Goal: Information Seeking & Learning: Learn about a topic

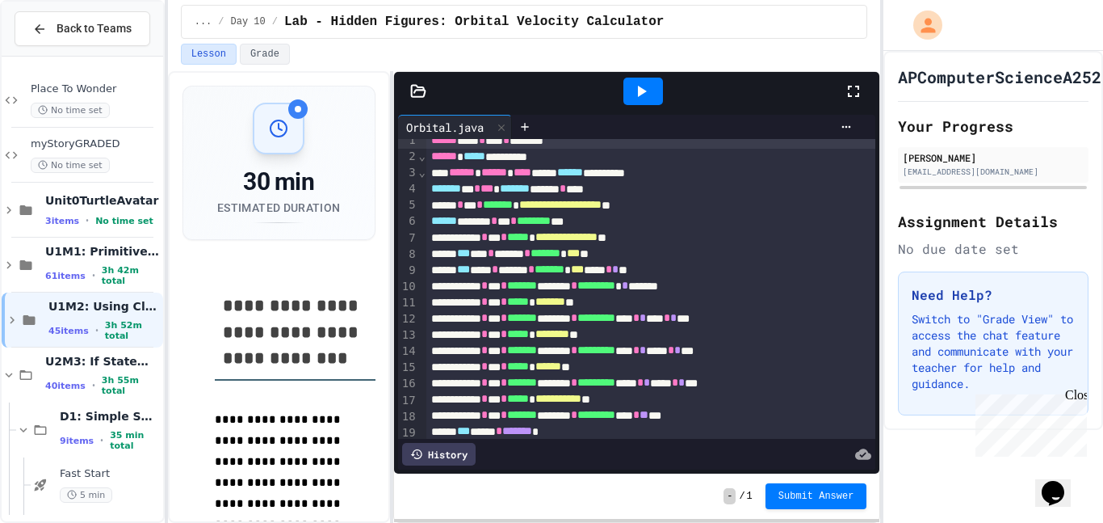
scroll to position [2, 0]
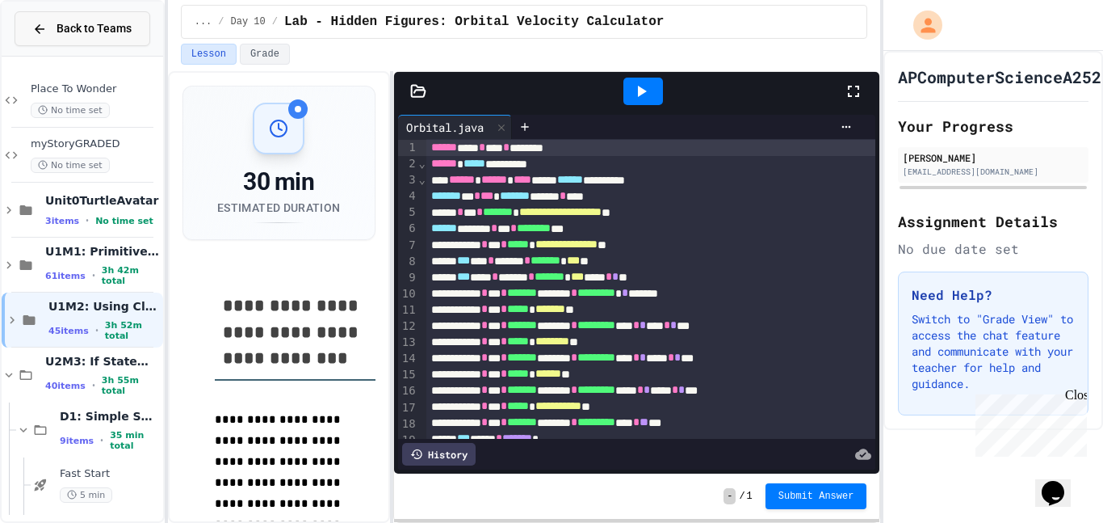
click at [91, 32] on span "Back to Teams" at bounding box center [94, 28] width 75 height 17
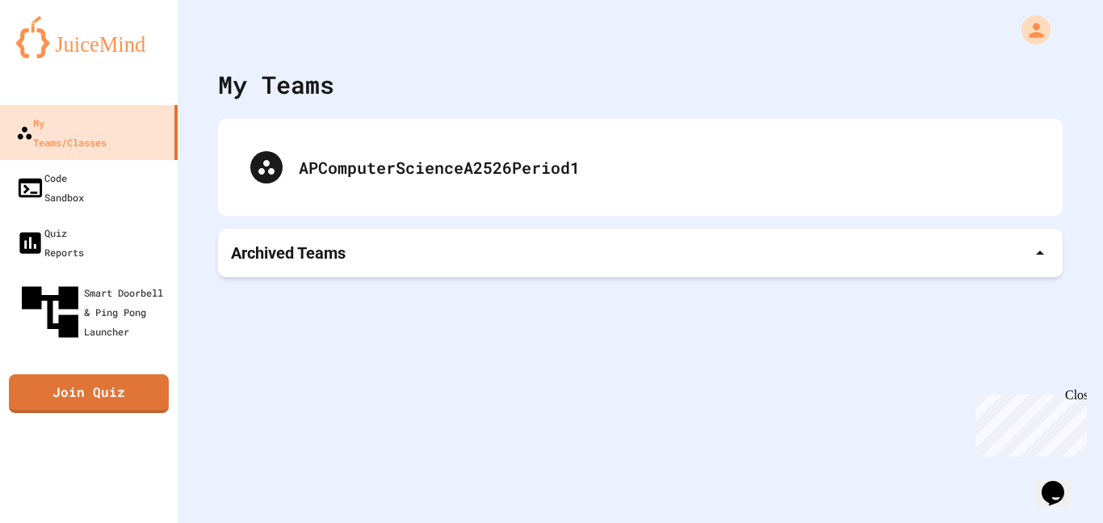
click at [439, 247] on div "Archived Teams" at bounding box center [640, 253] width 819 height 23
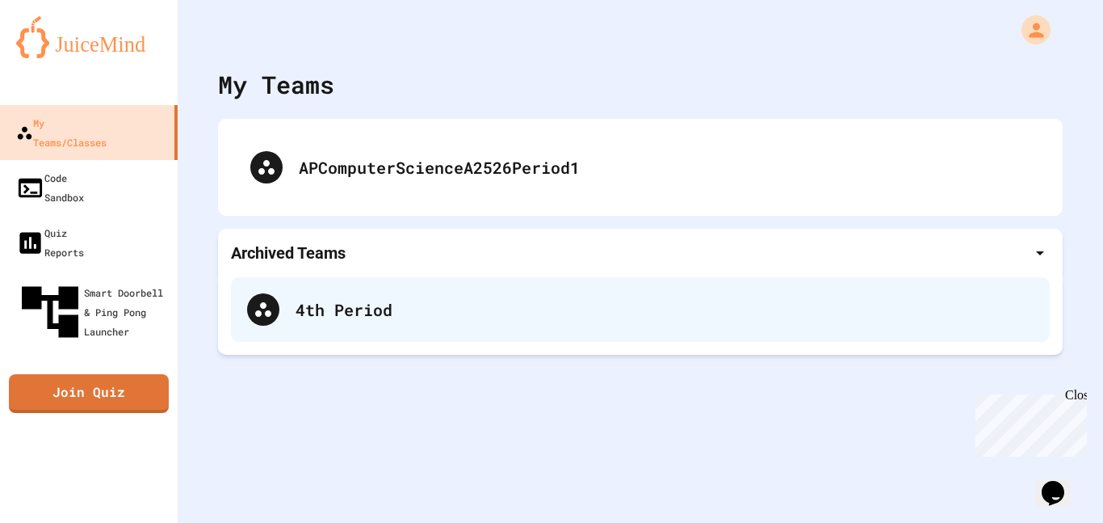
click at [392, 326] on div "4th Period" at bounding box center [640, 309] width 819 height 65
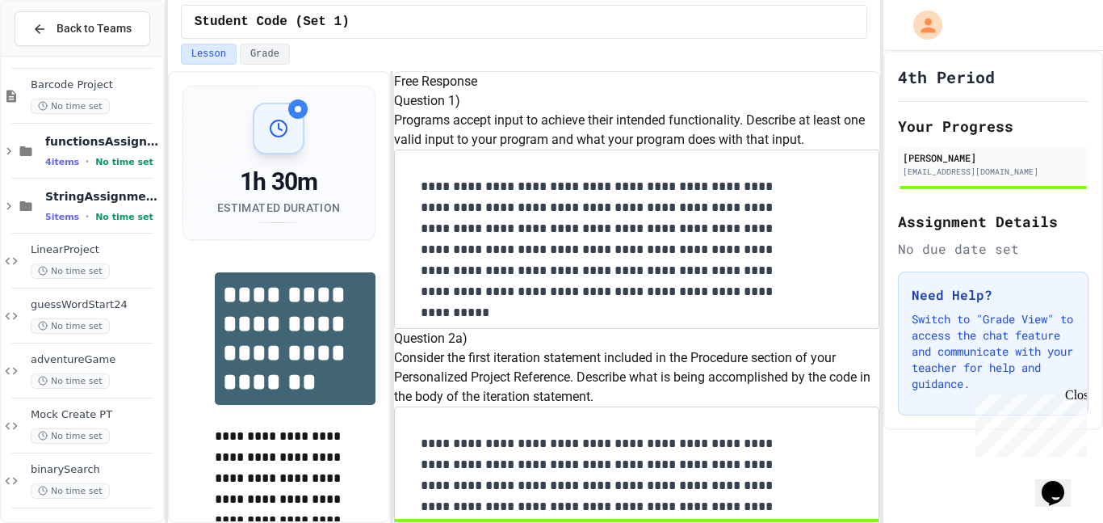
scroll to position [392, 0]
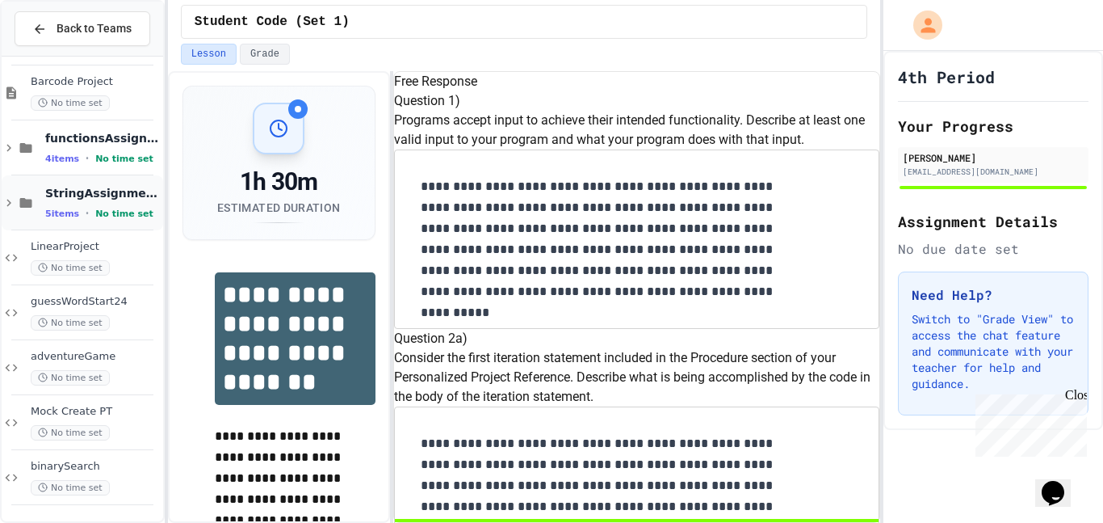
click at [111, 205] on div "StringAssignments 5 items • No time set" at bounding box center [102, 203] width 115 height 34
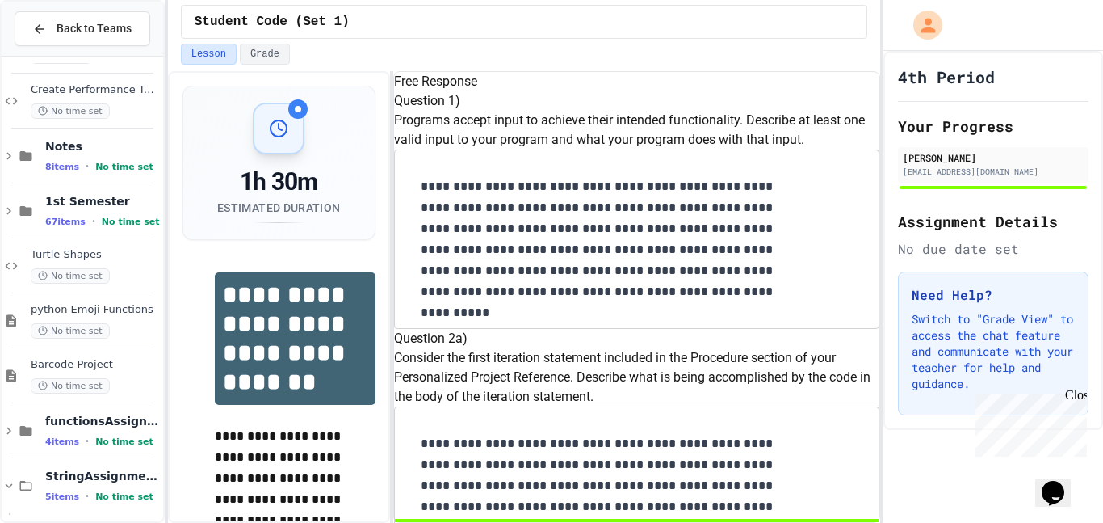
scroll to position [98, 0]
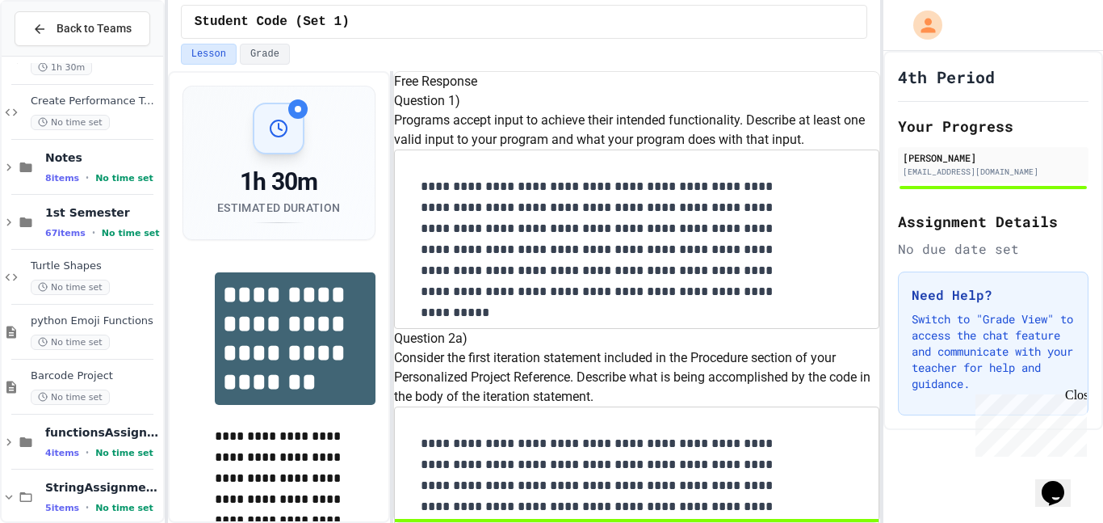
click at [86, 218] on span "1st Semester" at bounding box center [102, 212] width 115 height 15
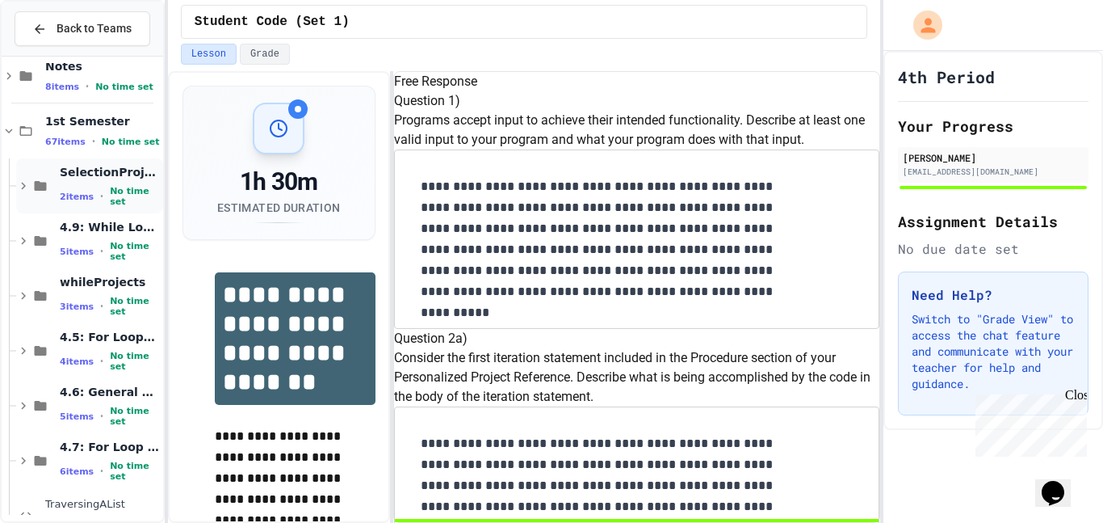
scroll to position [228, 0]
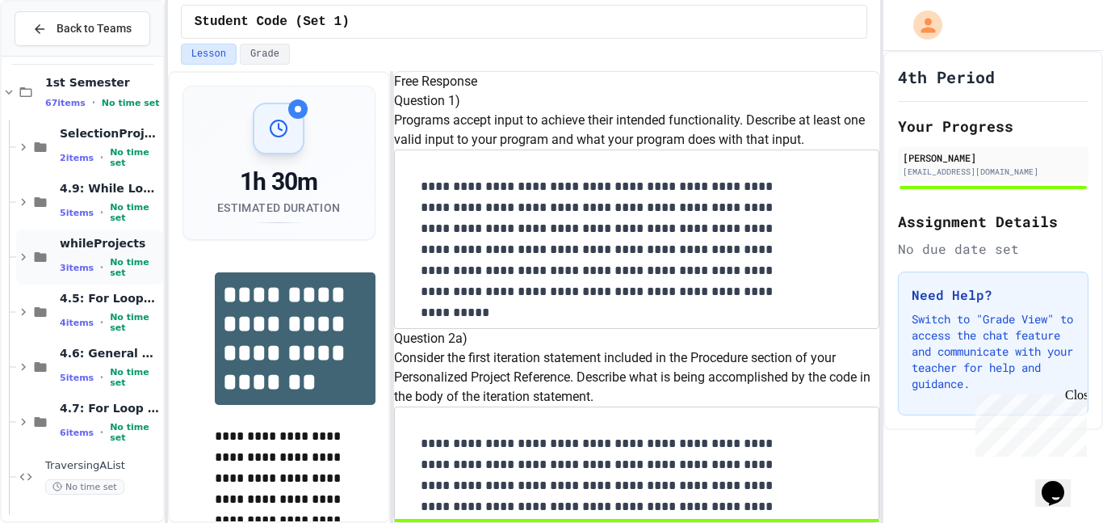
click at [124, 250] on span "whileProjects" at bounding box center [110, 243] width 100 height 15
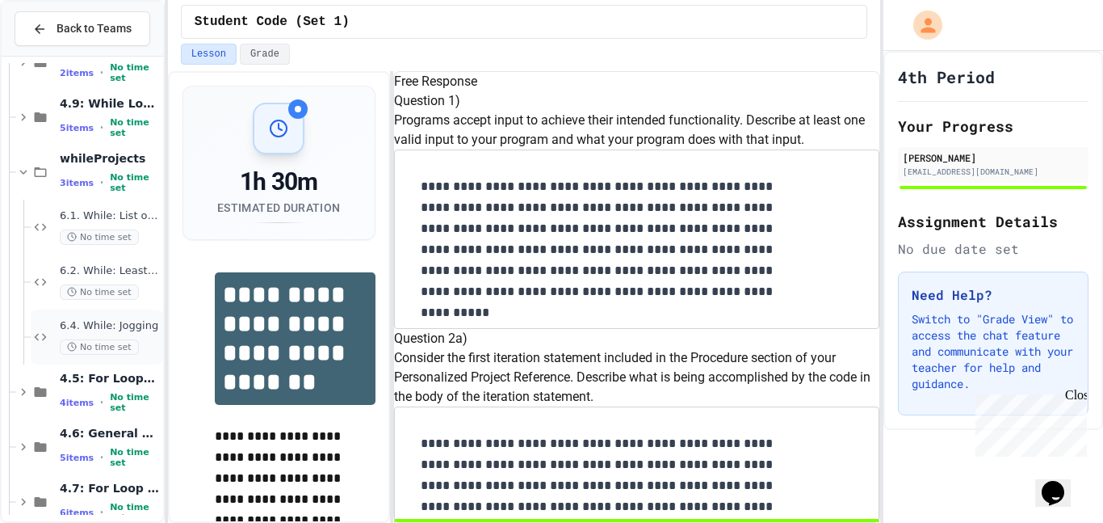
scroll to position [319, 0]
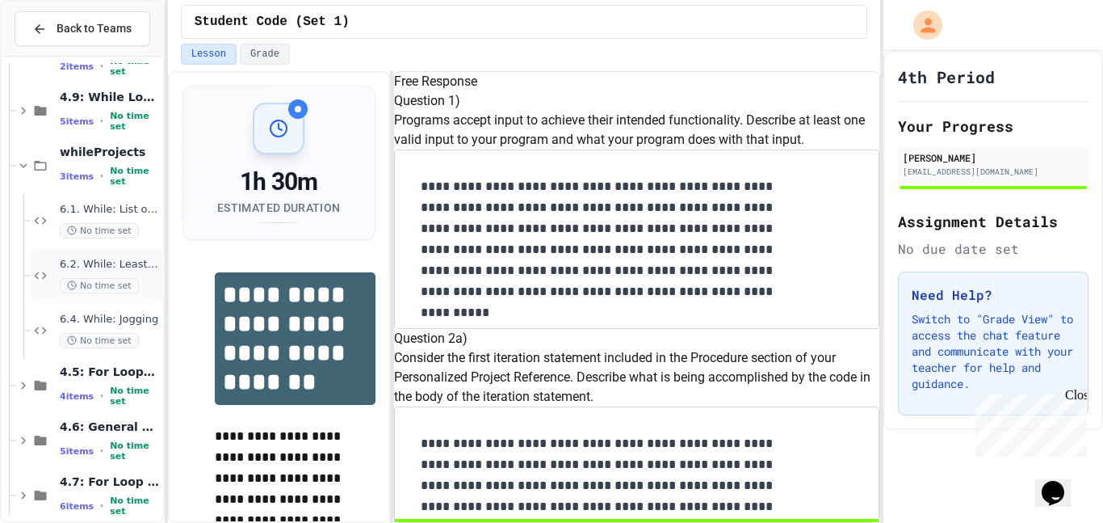
click at [120, 276] on div "6.2. While: Least divisor No time set" at bounding box center [110, 276] width 100 height 36
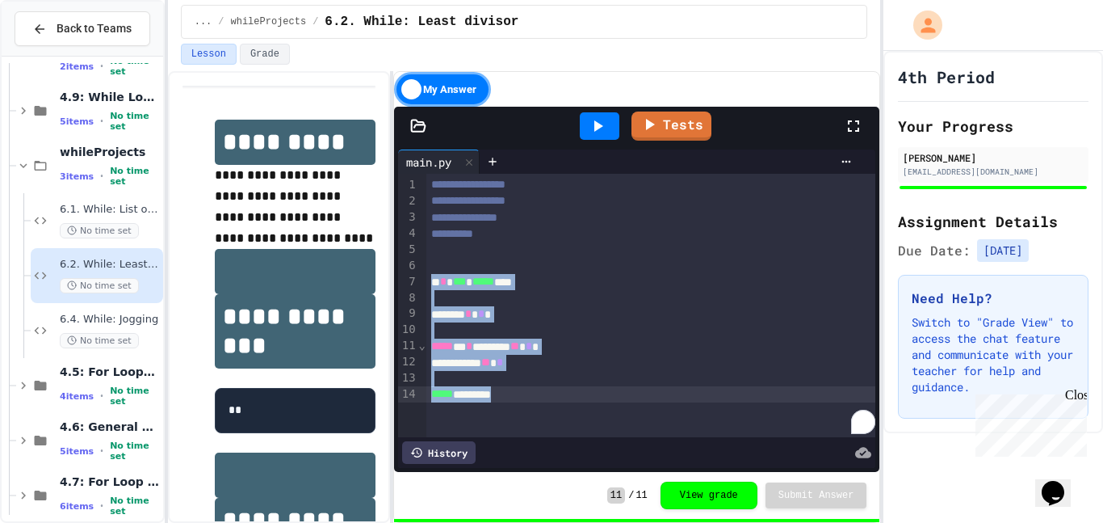
drag, startPoint x: 429, startPoint y: 284, endPoint x: 565, endPoint y: 413, distance: 188.0
click at [565, 413] on div "**********" at bounding box center [652, 305] width 451 height 263
copy div "* * *** * ***** *** ******* * * ***** * * ******* ** * * ******* ** * ***** ***…"
click at [330, 254] on h1 at bounding box center [295, 271] width 161 height 45
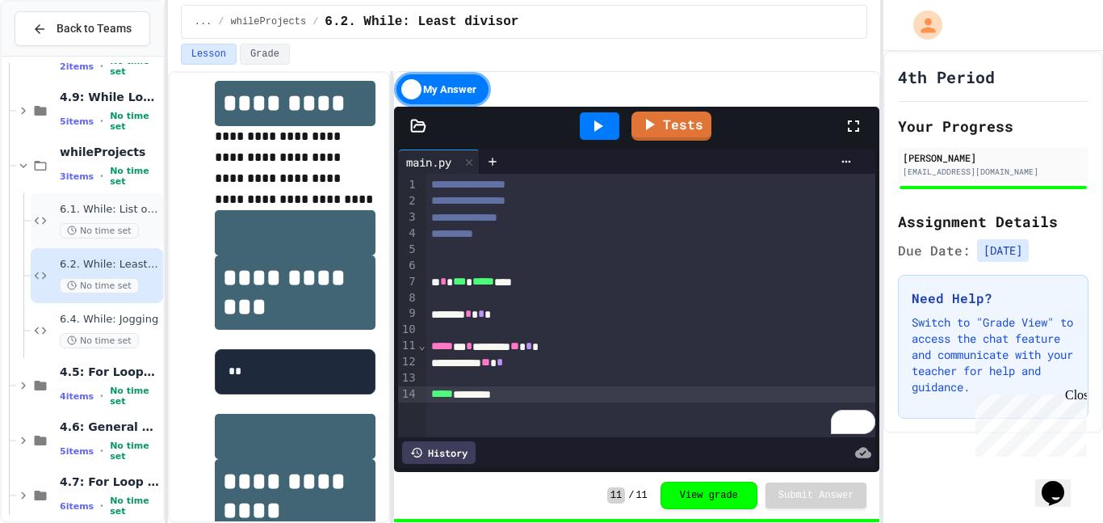
scroll to position [88, 0]
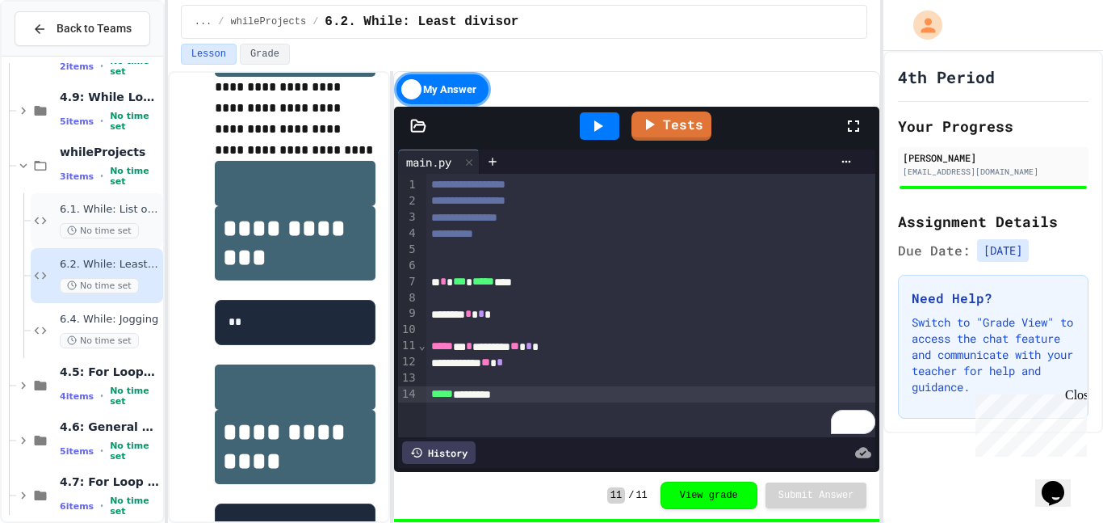
click at [122, 221] on div "6.1. While: List of squares No time set" at bounding box center [110, 221] width 100 height 36
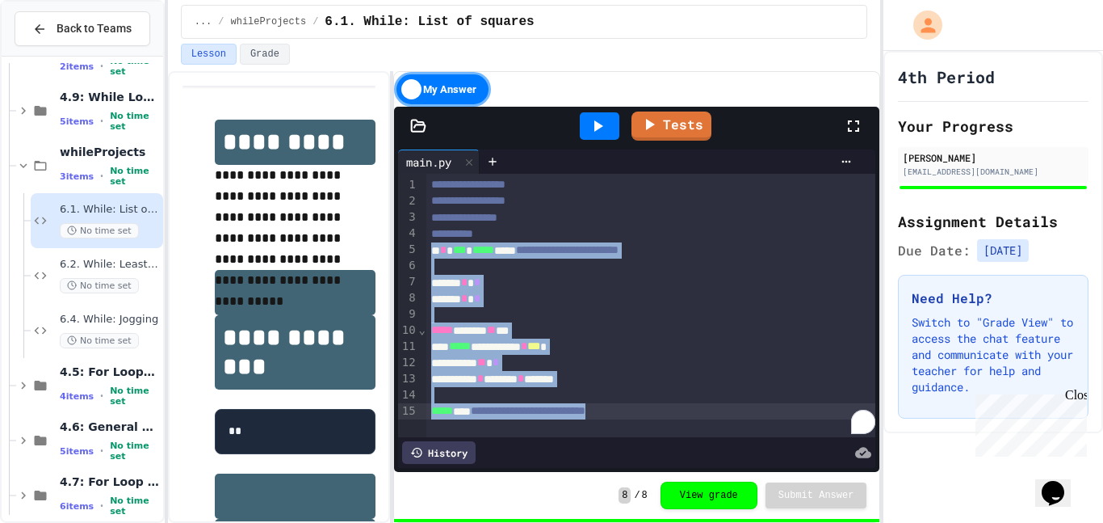
drag, startPoint x: 429, startPoint y: 246, endPoint x: 711, endPoint y: 427, distance: 335.0
click at [711, 427] on div "**********" at bounding box center [652, 305] width 451 height 263
copy div "**********"
click at [100, 262] on span "6.2. While: Least divisor" at bounding box center [110, 265] width 100 height 14
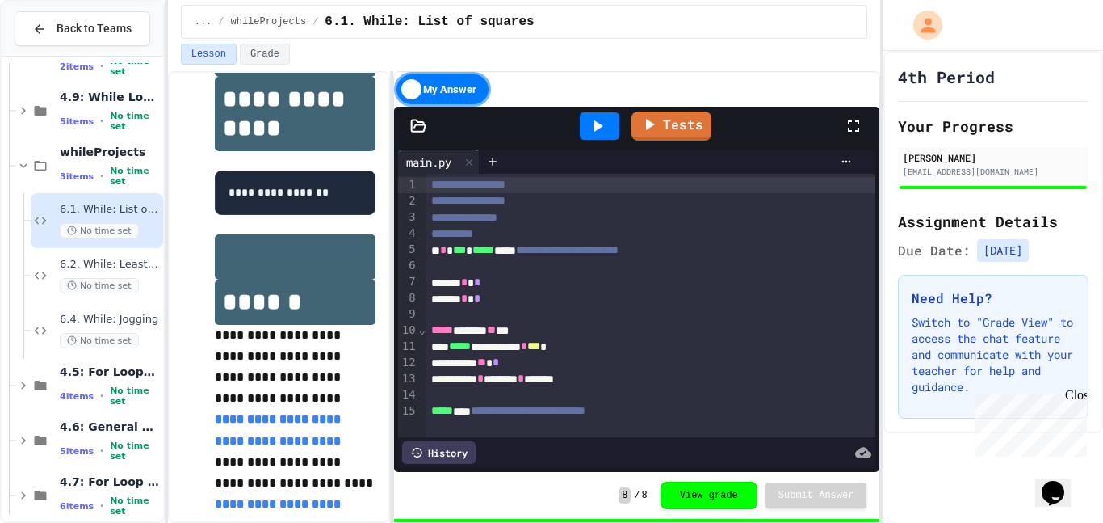
scroll to position [524, 0]
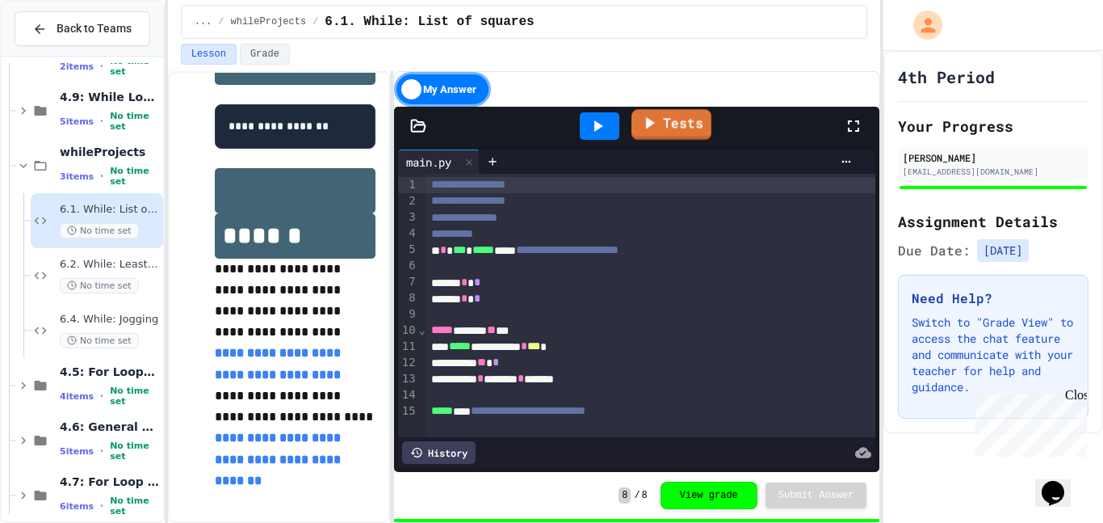
click at [652, 124] on icon at bounding box center [650, 123] width 9 height 12
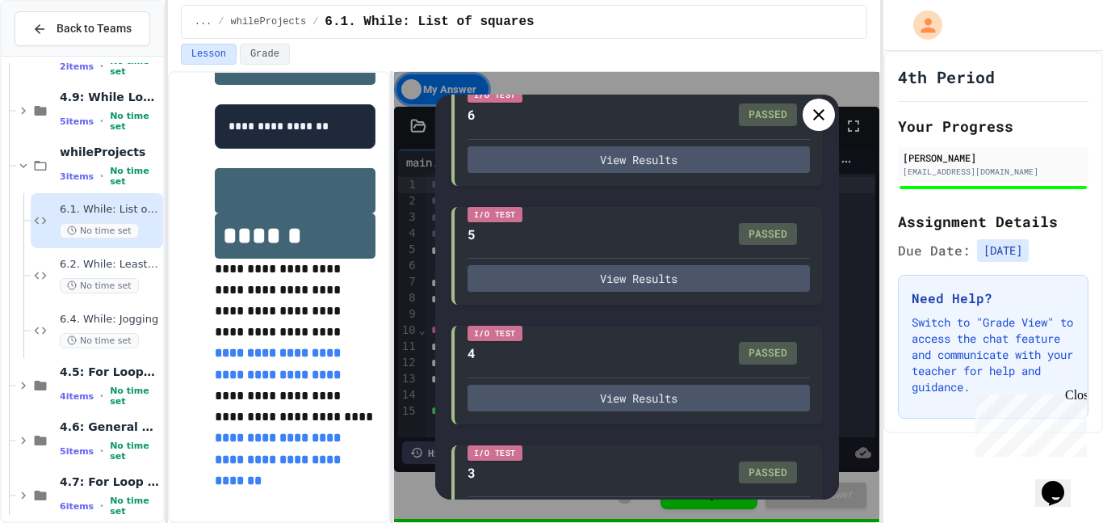
scroll to position [677, 0]
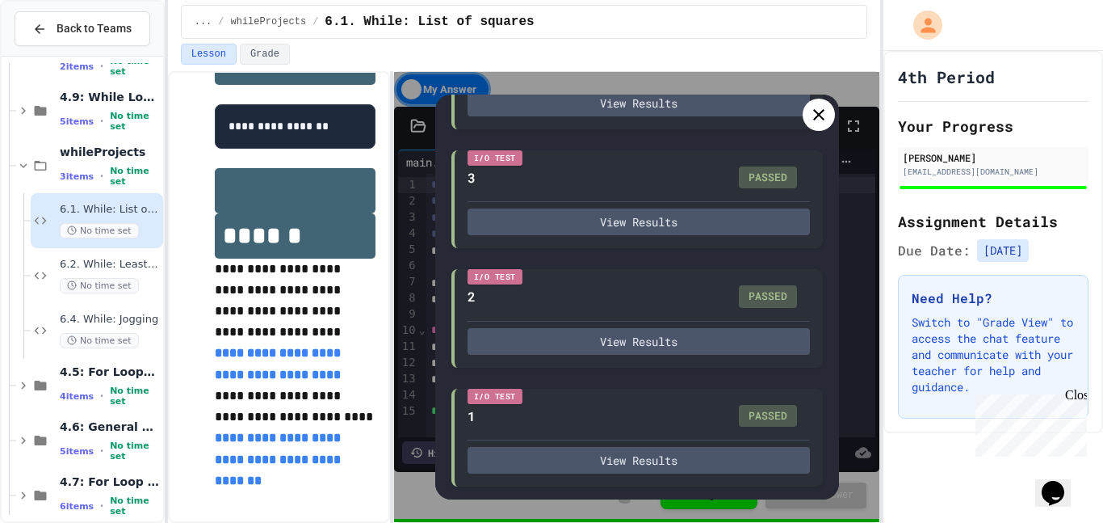
click at [815, 114] on icon at bounding box center [818, 114] width 19 height 19
